Goal: Transaction & Acquisition: Book appointment/travel/reservation

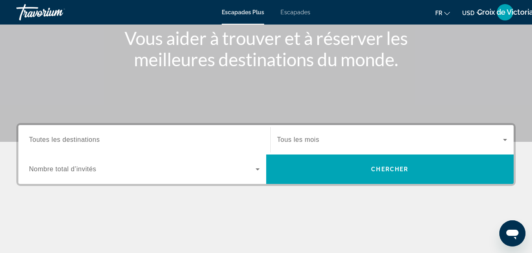
scroll to position [102, 0]
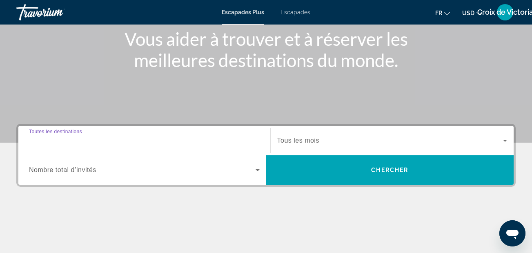
click at [134, 145] on input "Destination Toutes les destinations" at bounding box center [144, 141] width 230 height 10
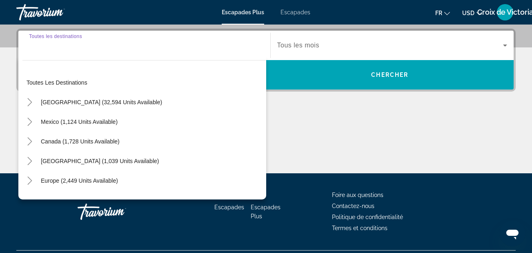
scroll to position [199, 0]
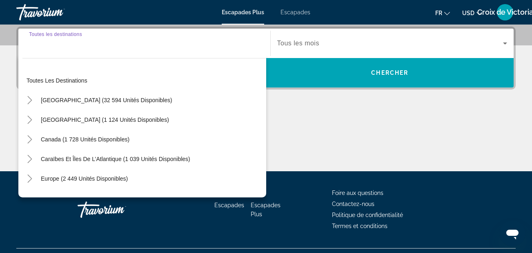
click at [70, 41] on input "Destination Toutes les destinations" at bounding box center [144, 44] width 230 height 10
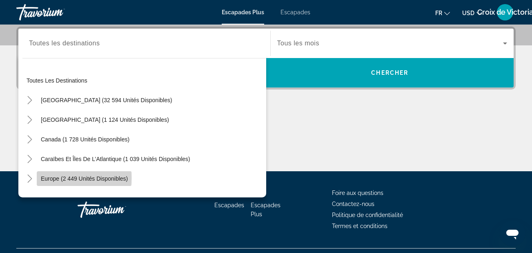
click at [73, 177] on span "Europe (2 449 unités disponibles)" at bounding box center [84, 178] width 87 height 7
type input "**********"
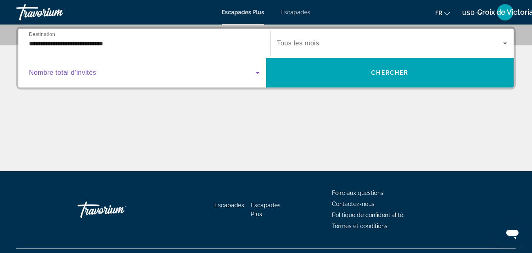
click at [254, 74] on icon "Widget de recherche" at bounding box center [258, 73] width 10 height 10
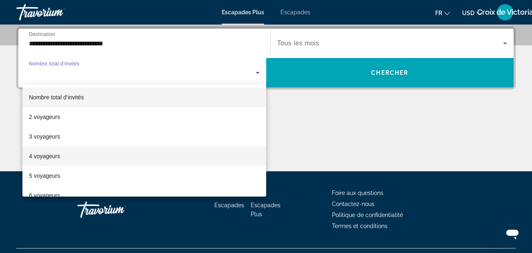
click at [76, 156] on mat-option "4 voyageurs" at bounding box center [144, 156] width 244 height 20
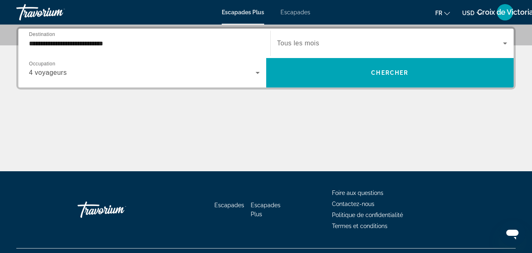
click at [259, 78] on div "4 voyageurs" at bounding box center [144, 72] width 230 height 23
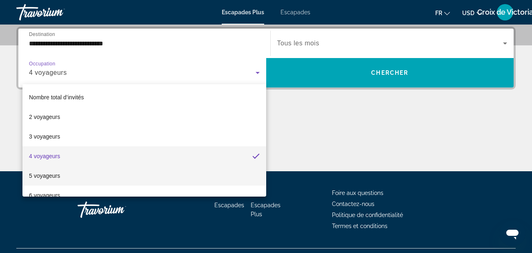
click at [83, 174] on mat-option "5 voyageurs" at bounding box center [144, 176] width 244 height 20
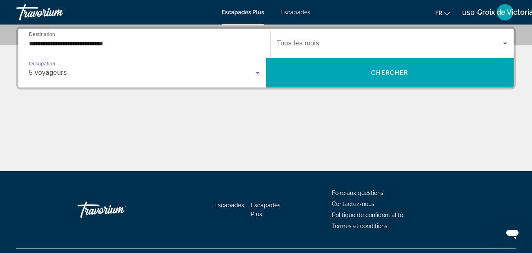
click at [392, 43] on span "Widget de recherche" at bounding box center [390, 43] width 226 height 10
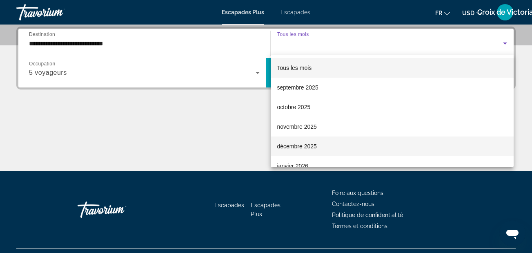
click at [297, 144] on font "décembre 2025" at bounding box center [297, 146] width 40 height 7
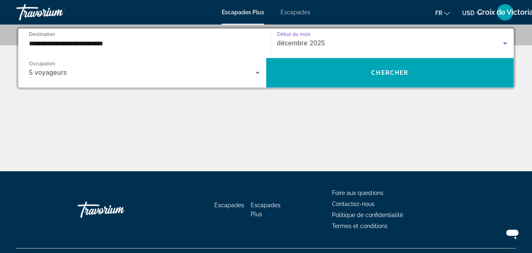
click at [297, 144] on div "Contenu principal" at bounding box center [265, 140] width 499 height 61
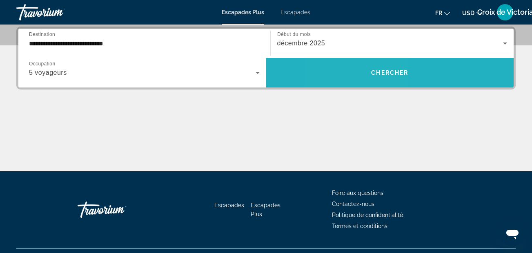
click at [358, 66] on span "Widget de recherche" at bounding box center [390, 73] width 248 height 20
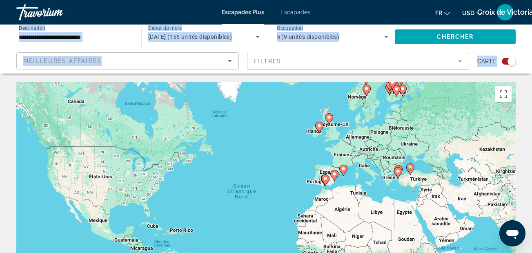
click at [504, 63] on div "Widget de recherche" at bounding box center [508, 61] width 14 height 7
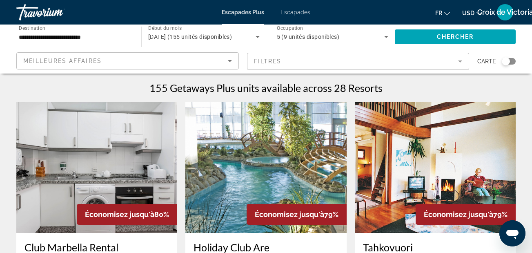
click at [100, 60] on span "Meilleures affaires" at bounding box center [62, 61] width 78 height 7
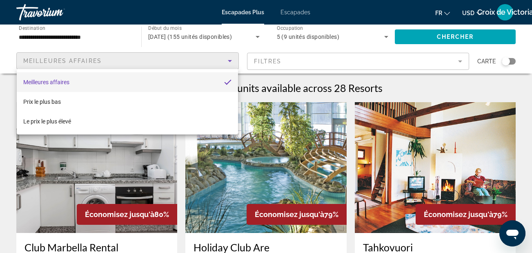
click at [100, 60] on div at bounding box center [266, 126] width 532 height 253
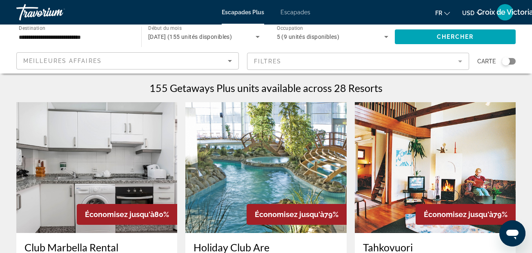
click at [425, 64] on mat-form-field "Filtres" at bounding box center [358, 61] width 222 height 17
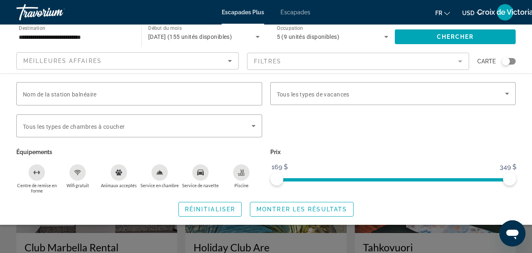
click at [428, 63] on mat-form-field "Filtres" at bounding box center [358, 61] width 222 height 17
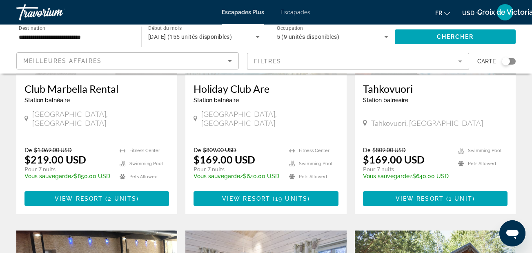
scroll to position [163, 0]
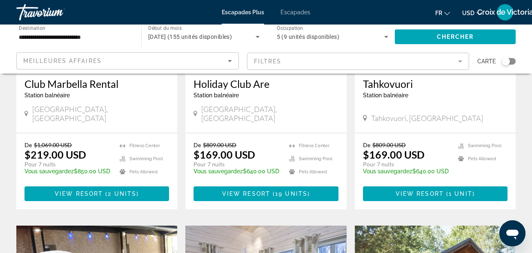
click at [467, 14] on span "USD" at bounding box center [468, 13] width 12 height 7
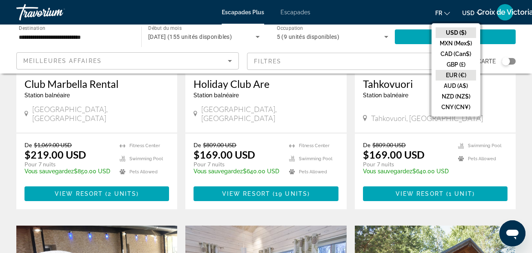
click at [450, 73] on button "EUR (€)" at bounding box center [455, 75] width 40 height 11
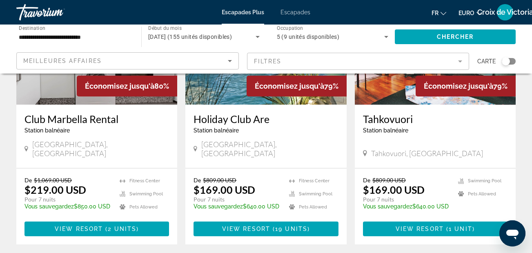
scroll to position [0, 0]
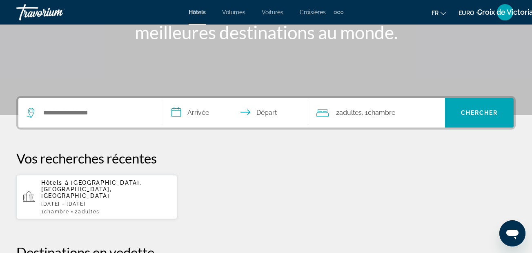
scroll to position [132, 0]
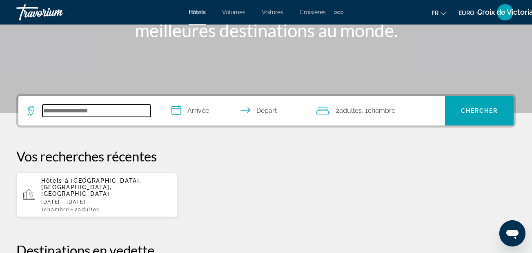
click at [72, 104] on input "Widget de recherche" at bounding box center [96, 110] width 108 height 12
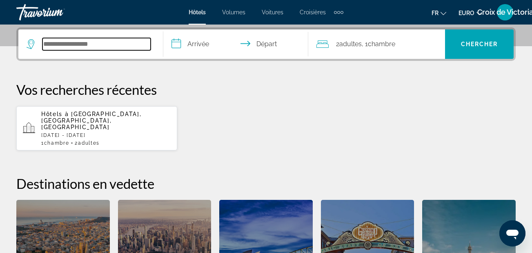
scroll to position [199, 0]
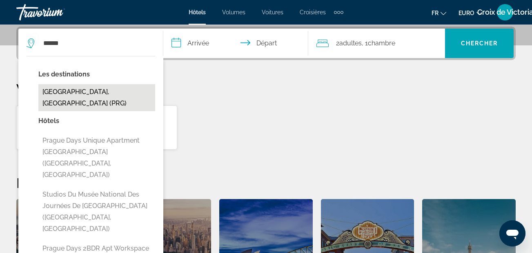
click at [75, 95] on button "[GEOGRAPHIC_DATA], [GEOGRAPHIC_DATA] (PRG)" at bounding box center [96, 97] width 117 height 27
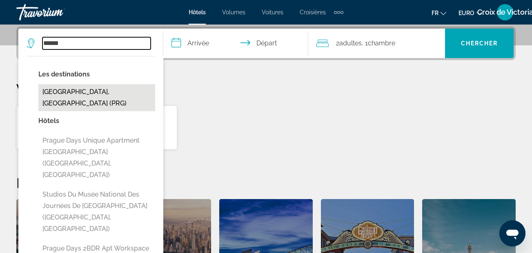
type input "**********"
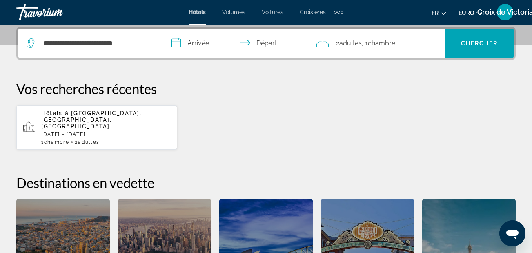
click at [200, 43] on input "**********" at bounding box center [237, 45] width 148 height 32
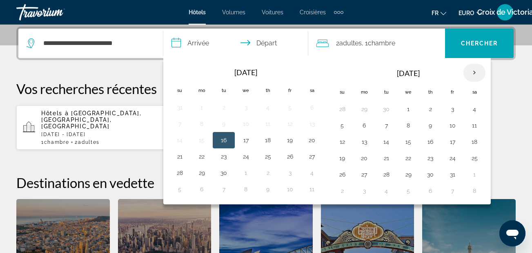
click at [474, 75] on th "Next month" at bounding box center [474, 73] width 22 height 18
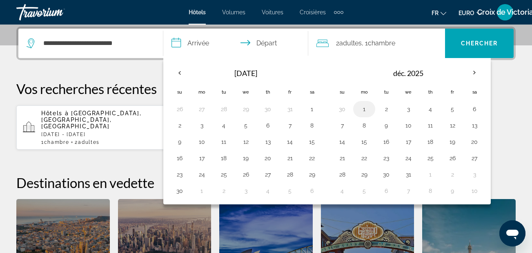
click at [366, 111] on button "1" at bounding box center [363, 108] width 13 height 11
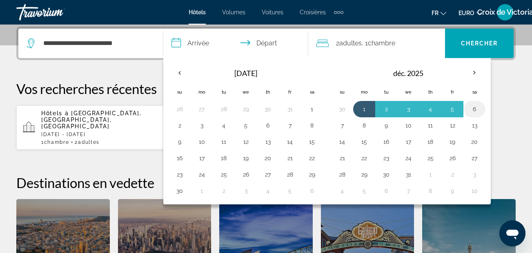
click at [472, 107] on button "6" at bounding box center [474, 108] width 13 height 11
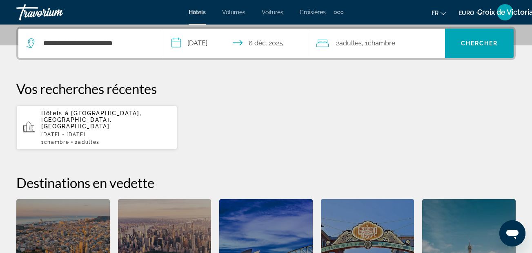
click at [393, 44] on span "Chambre" at bounding box center [381, 43] width 27 height 8
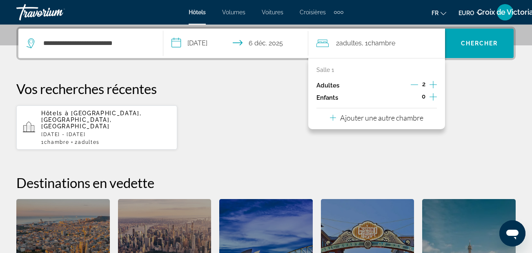
click at [432, 84] on icon "Augmenter les adultes" at bounding box center [432, 84] width 7 height 7
click at [219, 41] on input "**********" at bounding box center [237, 45] width 148 height 32
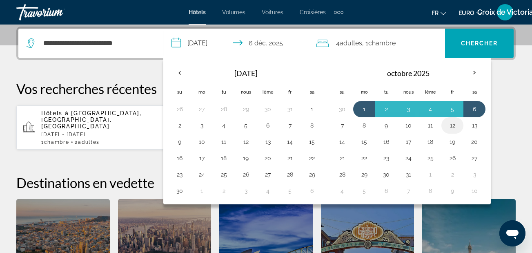
click at [448, 123] on button "12" at bounding box center [451, 125] width 13 height 11
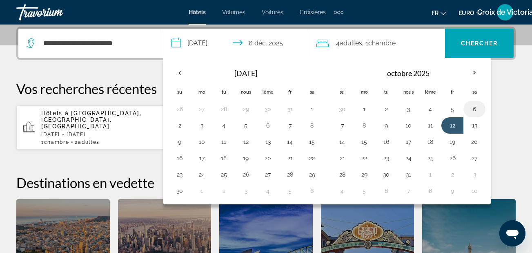
click at [476, 107] on button "6" at bounding box center [474, 108] width 13 height 11
type input "**********"
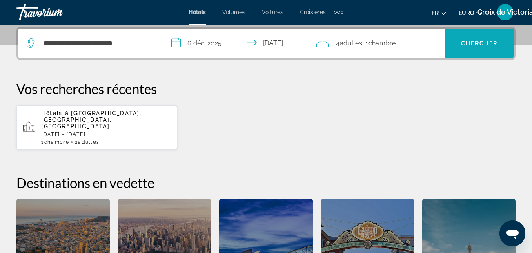
click at [481, 46] on span "Chercher" at bounding box center [479, 43] width 37 height 7
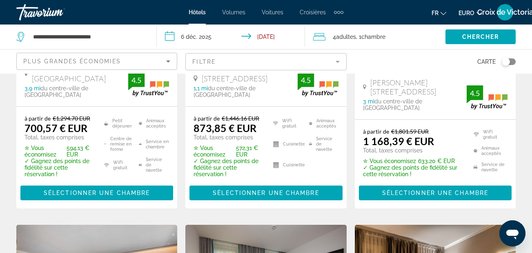
scroll to position [213, 0]
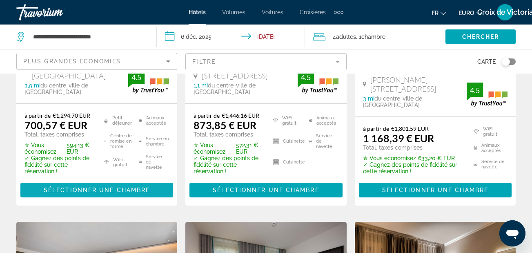
click at [80, 186] on span "Sélectionner une chambre" at bounding box center [97, 189] width 106 height 7
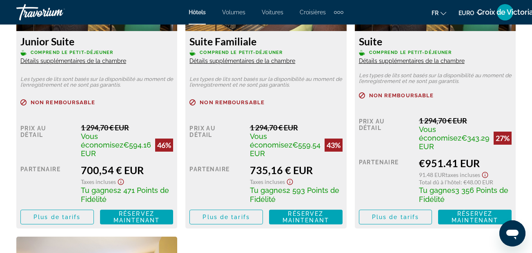
scroll to position [1377, 0]
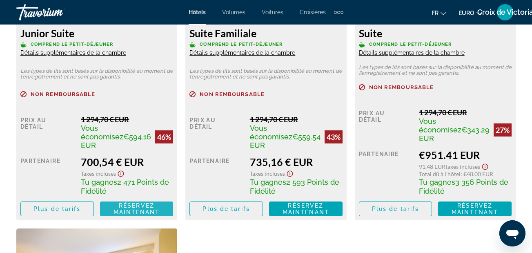
click at [126, 203] on span "Réservez maintenant" at bounding box center [136, 208] width 47 height 13
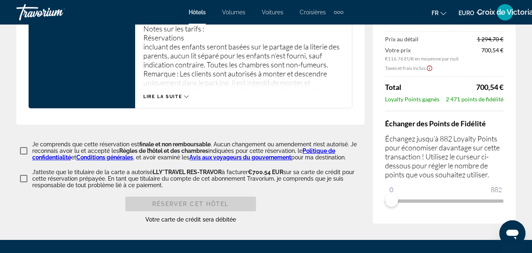
scroll to position [1239, 0]
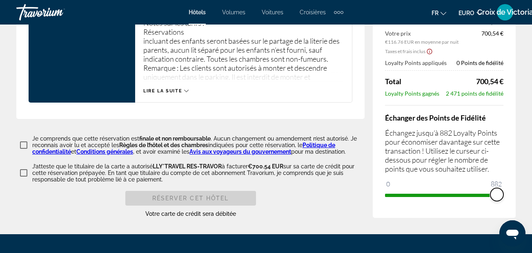
drag, startPoint x: 392, startPoint y: 194, endPoint x: 498, endPoint y: 196, distance: 106.1
click at [498, 196] on span "ngx-slider" at bounding box center [496, 194] width 13 height 13
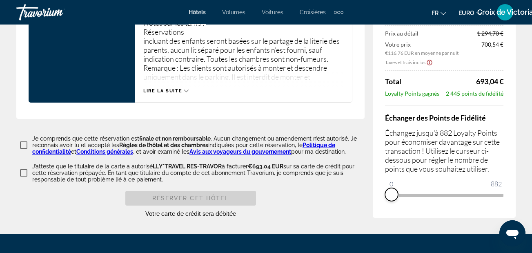
drag, startPoint x: 493, startPoint y: 192, endPoint x: 387, endPoint y: 209, distance: 107.4
click at [387, 209] on div "Résumé des prix Duo [DATE] - [DATE] - 6 nuit nuits 4 Adulte Adultes , 0 Enfant …" at bounding box center [443, 79] width 143 height 275
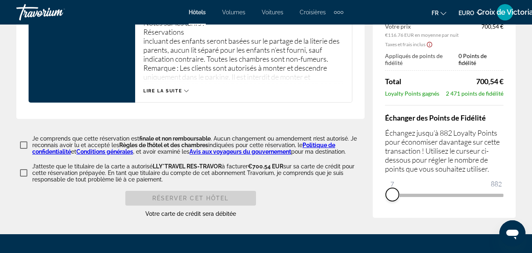
drag, startPoint x: 392, startPoint y: 191, endPoint x: 396, endPoint y: 192, distance: 4.3
click at [396, 192] on span "ngx-slider" at bounding box center [392, 194] width 13 height 13
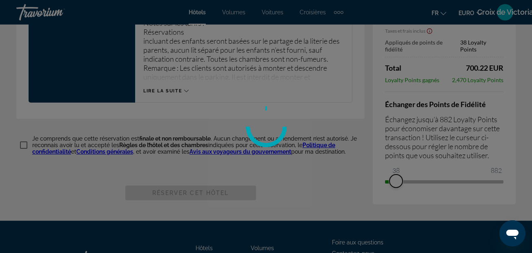
drag, startPoint x: 396, startPoint y: 192, endPoint x: 523, endPoint y: 175, distance: 128.3
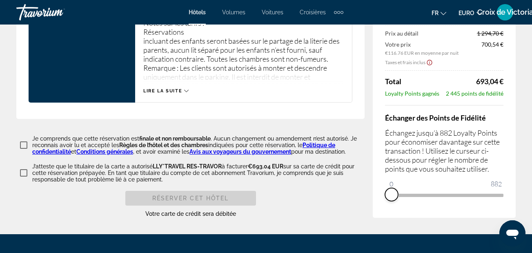
drag, startPoint x: 496, startPoint y: 191, endPoint x: 381, endPoint y: 198, distance: 116.0
click at [381, 198] on div "Résumé des prix Duo [DATE] - [DATE] - 6 nuit nuits 4 Adulte Adultes , 0 Enfant …" at bounding box center [443, 79] width 143 height 275
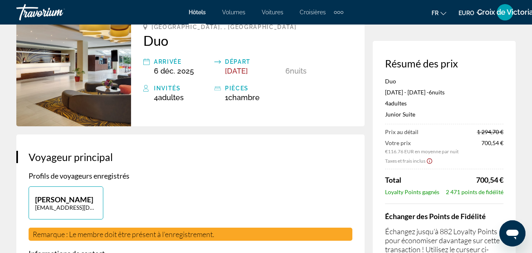
scroll to position [0, 0]
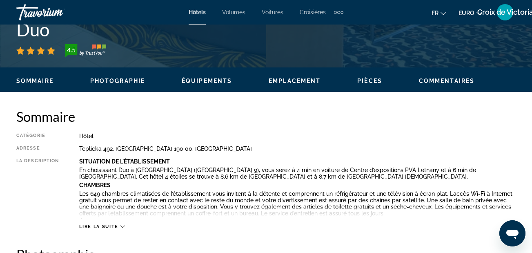
scroll to position [348, 0]
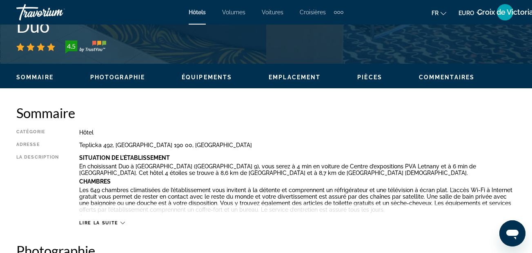
click at [124, 80] on button "Photographie" at bounding box center [117, 76] width 55 height 7
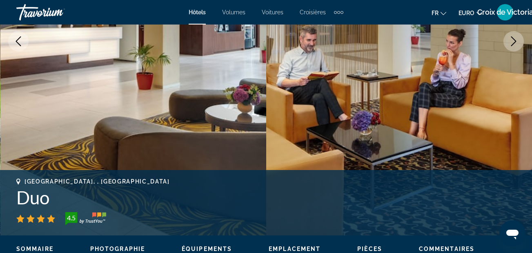
scroll to position [173, 0]
